Goal: Information Seeking & Learning: Learn about a topic

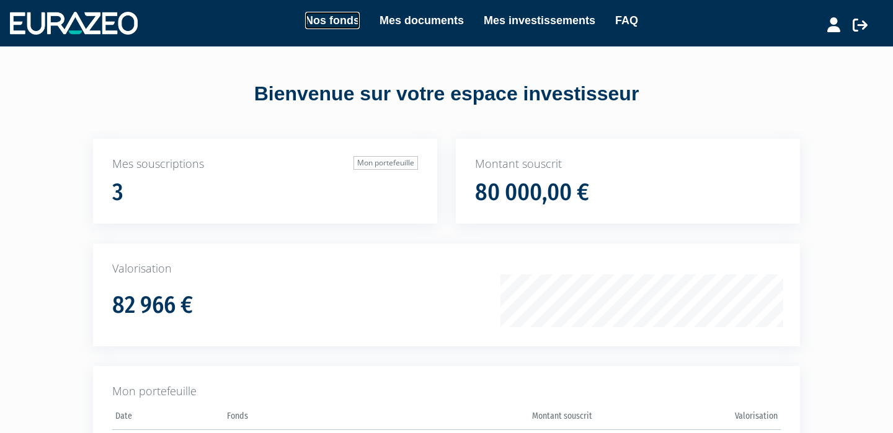
click at [329, 21] on link "Nos fonds" at bounding box center [332, 20] width 55 height 17
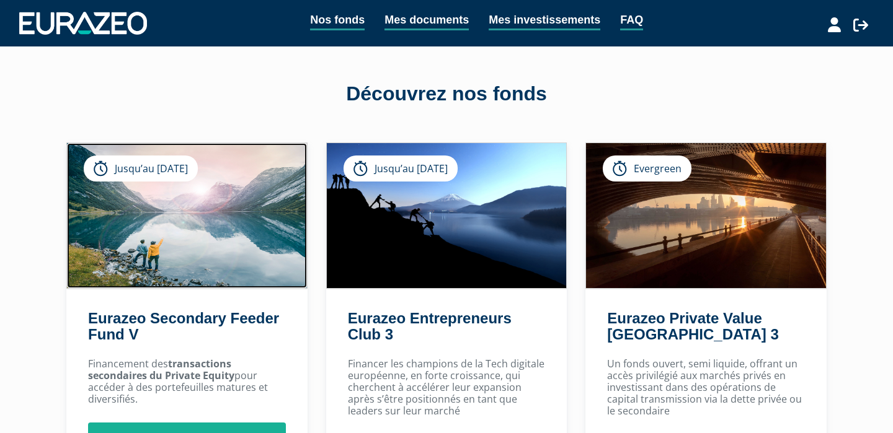
click at [173, 232] on img at bounding box center [187, 215] width 240 height 145
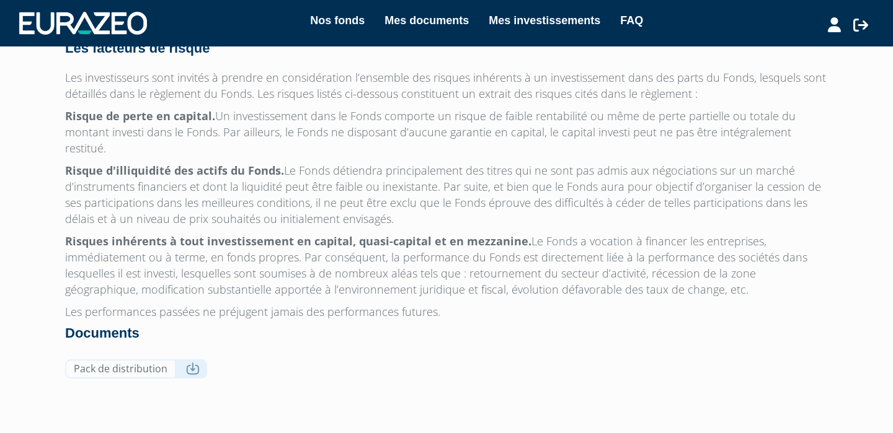
scroll to position [1142, 0]
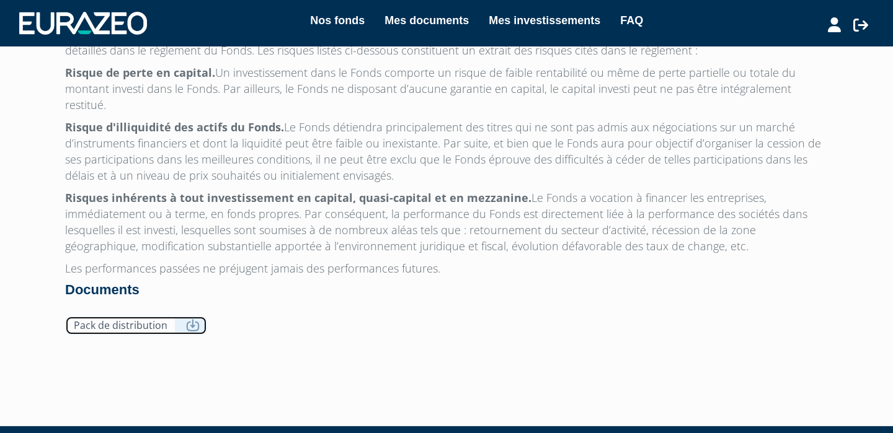
click at [166, 316] on link "Pack de distribution" at bounding box center [136, 325] width 142 height 19
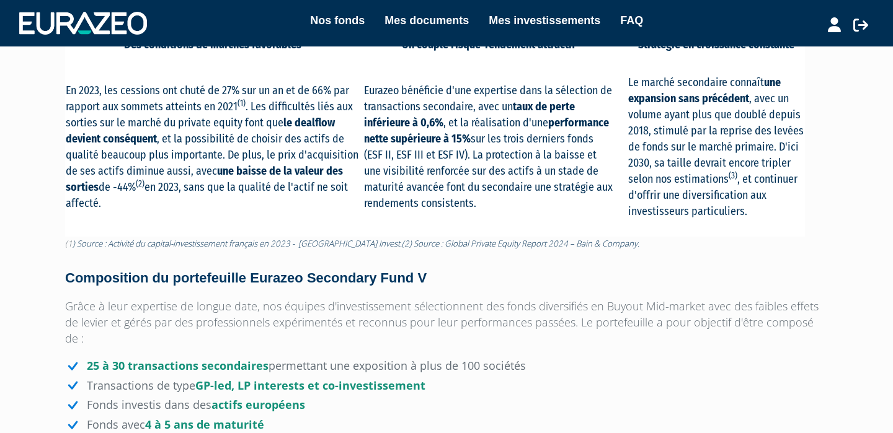
scroll to position [544, 0]
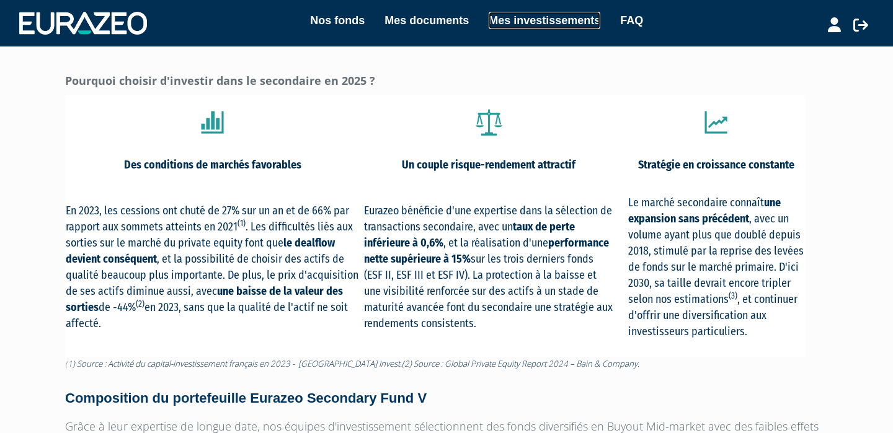
click at [495, 25] on link "Mes investissements" at bounding box center [544, 20] width 112 height 17
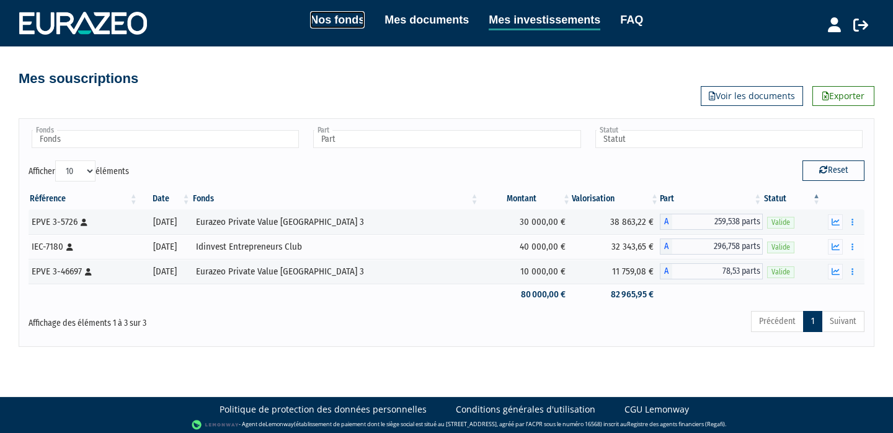
click at [326, 20] on link "Nos fonds" at bounding box center [337, 19] width 55 height 17
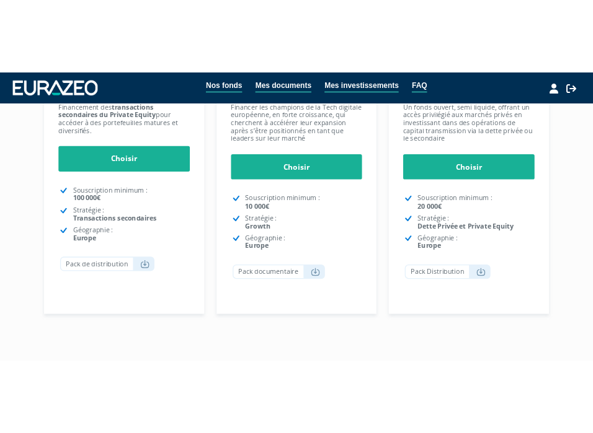
scroll to position [314, 0]
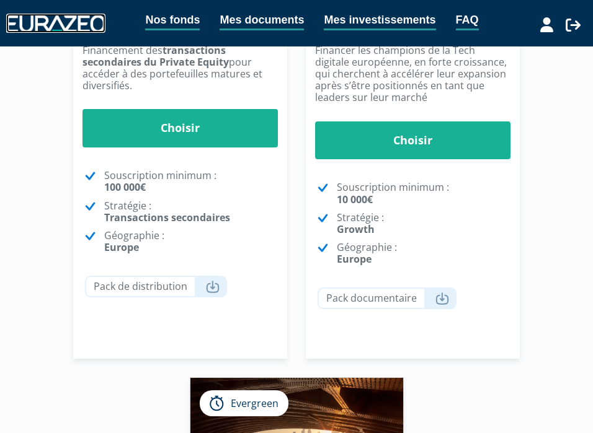
click at [59, 25] on img at bounding box center [55, 23] width 99 height 17
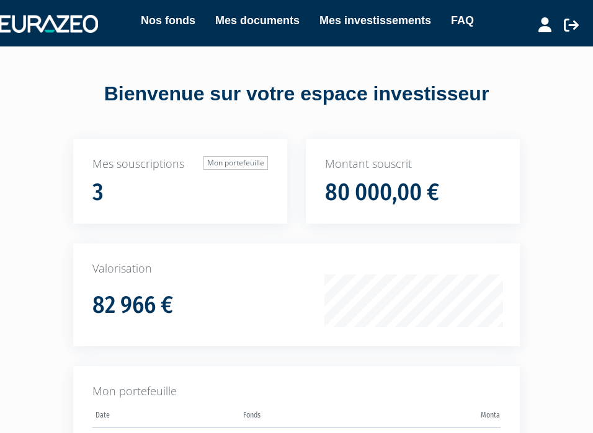
click at [382, 18] on link "Mes investissements" at bounding box center [375, 20] width 112 height 17
